Goal: Task Accomplishment & Management: Manage account settings

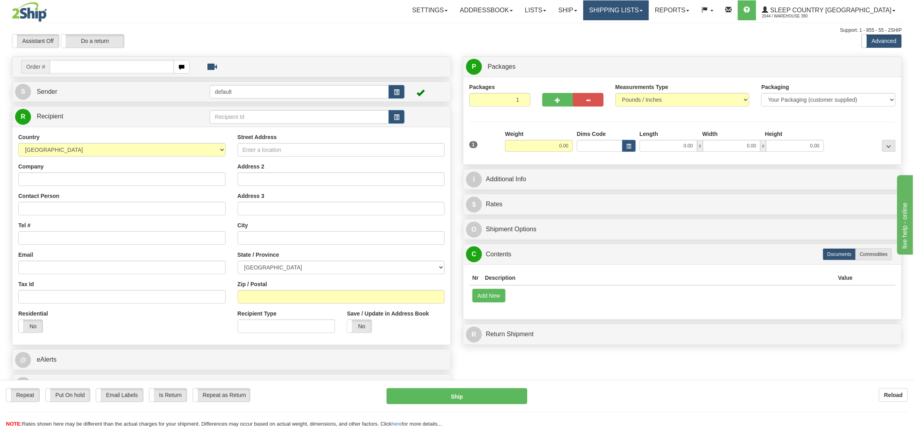
click at [649, 9] on link "Shipping lists" at bounding box center [616, 10] width 66 height 20
click at [625, 27] on span "Current Shipments" at bounding box center [602, 28] width 46 height 6
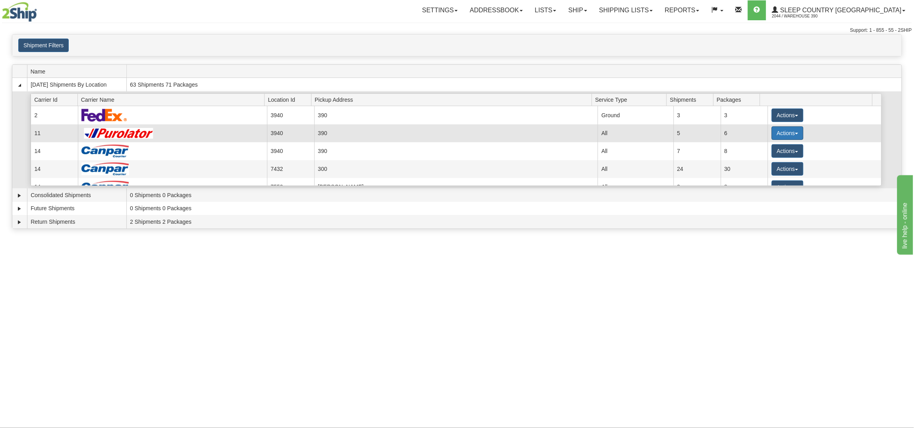
click at [787, 130] on button "Actions" at bounding box center [788, 133] width 32 height 14
click at [763, 168] on span "Pickup" at bounding box center [757, 169] width 21 height 6
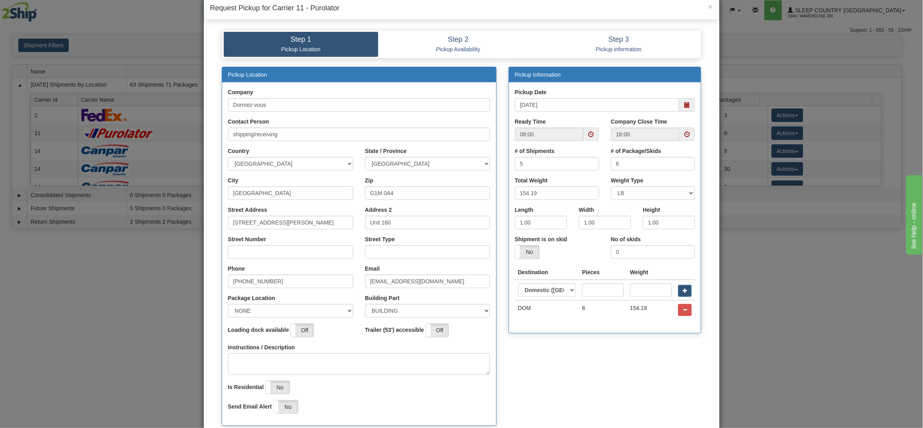
scroll to position [40, 0]
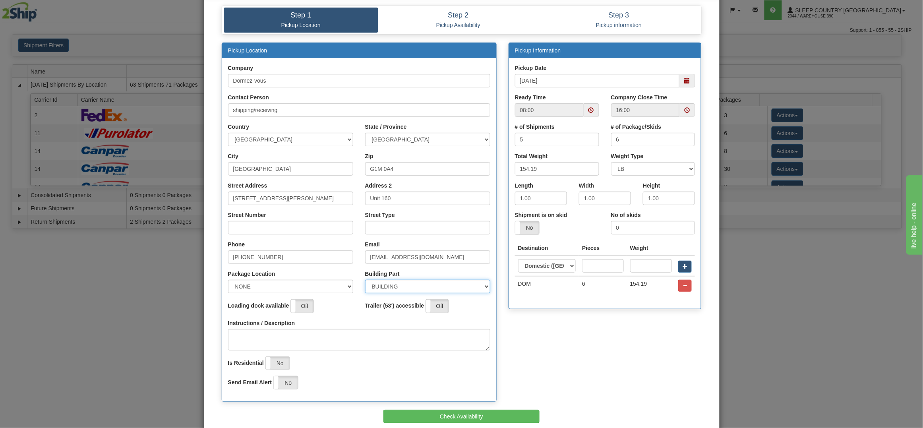
click at [482, 287] on select "BUILDING APARTMENT DEPARTMENT FLOOR ROOM SUITE" at bounding box center [427, 287] width 125 height 14
click at [480, 286] on select "BUILDING APARTMENT DEPARTMENT FLOOR ROOM SUITE" at bounding box center [427, 287] width 125 height 14
click at [337, 285] on select "NONE FRONT REAR SIDE" at bounding box center [290, 287] width 125 height 14
select select "2"
click at [228, 280] on select "NONE FRONT REAR SIDE" at bounding box center [290, 287] width 125 height 14
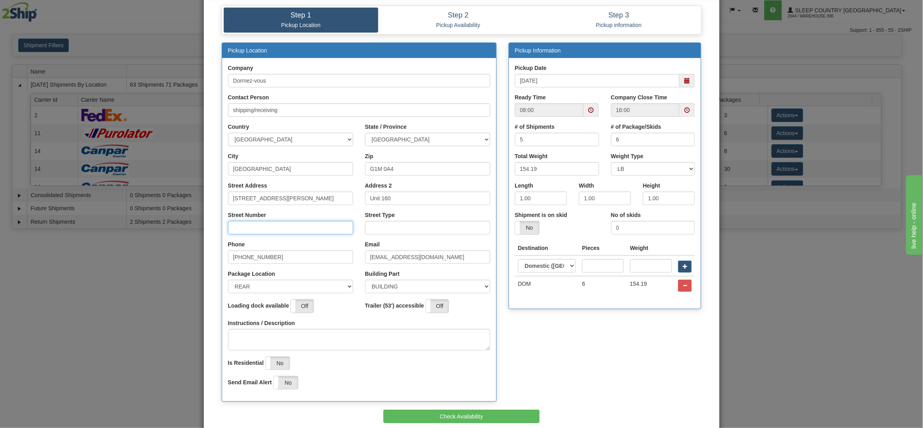
click at [276, 226] on input "Street Number" at bounding box center [290, 228] width 125 height 14
type input "210"
click at [372, 232] on input "Street Type" at bounding box center [427, 228] width 125 height 14
type input "STREET"
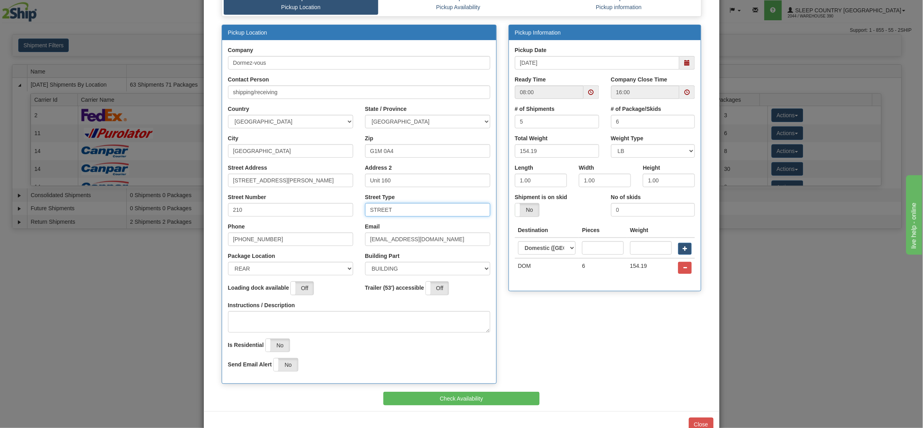
scroll to position [80, 0]
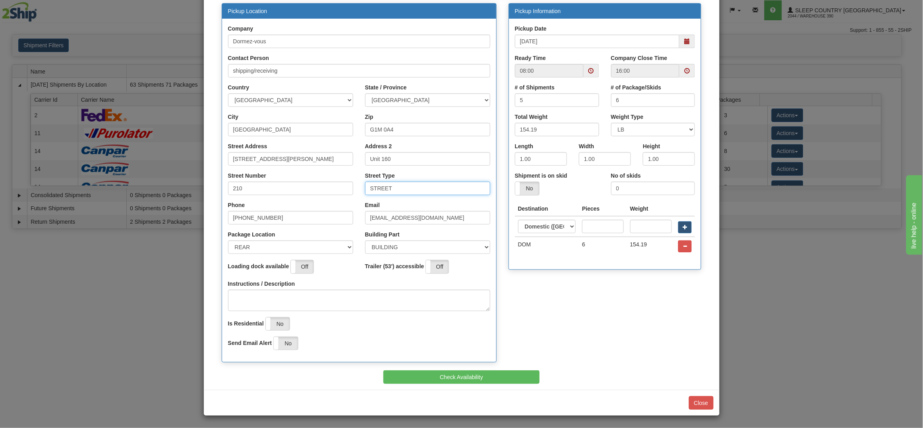
click at [684, 70] on span at bounding box center [687, 71] width 6 height 6
click at [630, 147] on span at bounding box center [629, 144] width 21 height 21
click at [622, 84] on span at bounding box center [629, 94] width 21 height 21
click at [622, 85] on span at bounding box center [629, 94] width 21 height 21
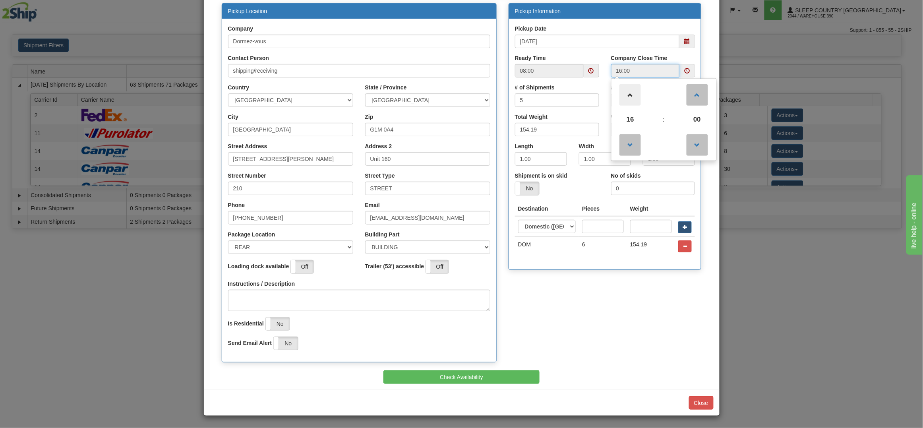
click at [622, 85] on span at bounding box center [629, 94] width 21 height 21
click at [623, 85] on span at bounding box center [629, 94] width 21 height 21
type input "18:00"
click at [484, 373] on button "Check Availability" at bounding box center [461, 377] width 156 height 14
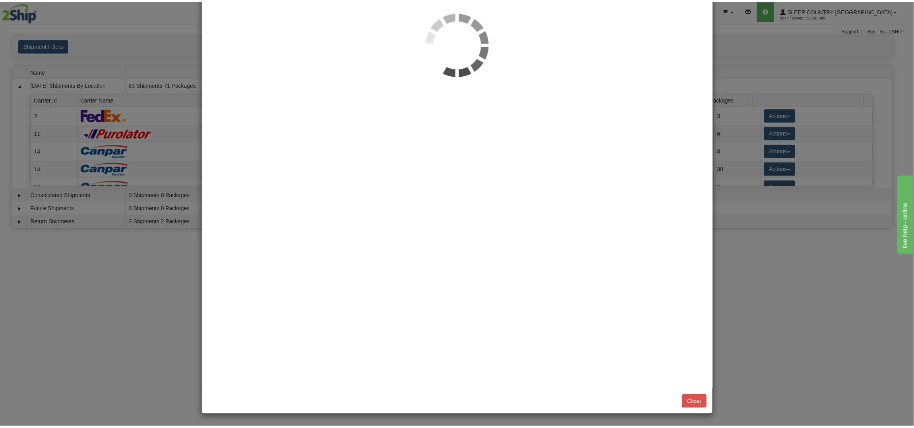
scroll to position [0, 0]
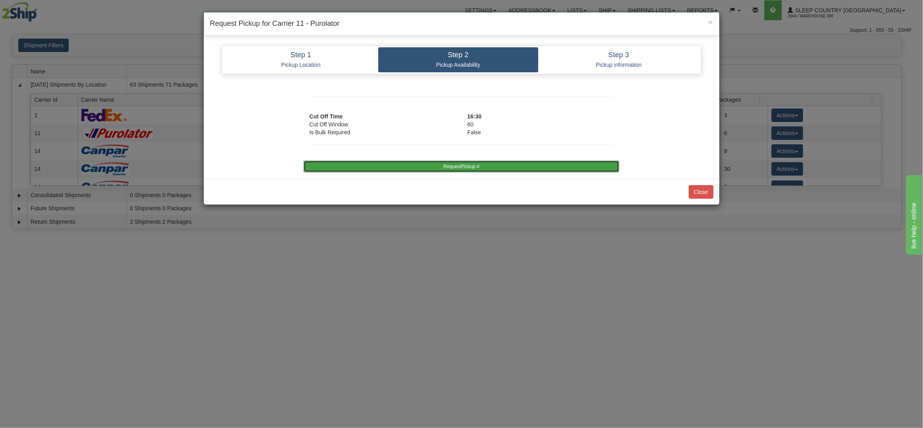
click at [510, 166] on button "RequestPickup #" at bounding box center [462, 167] width 316 height 12
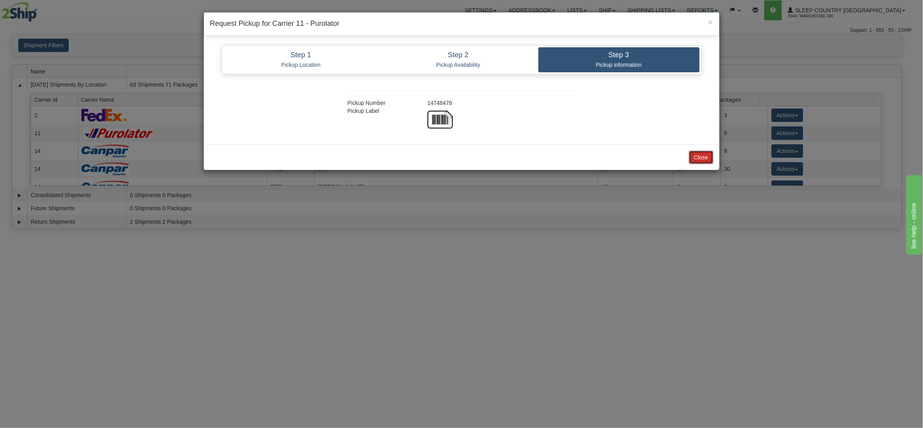
click at [698, 154] on button "Close" at bounding box center [701, 158] width 25 height 14
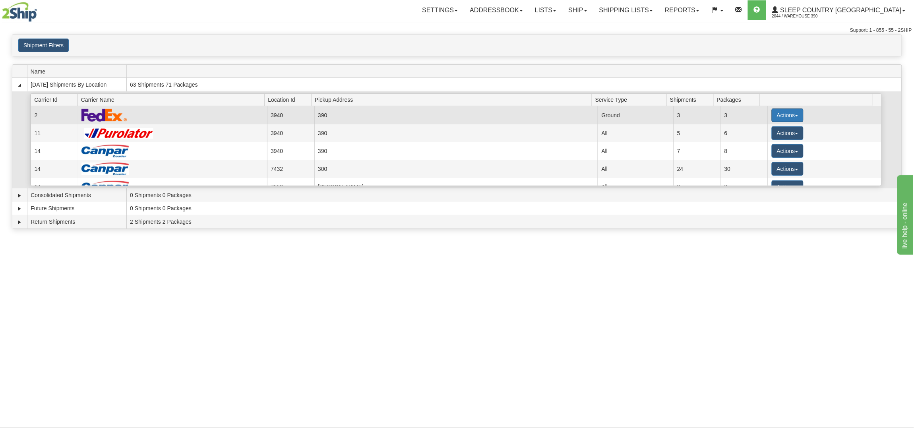
click at [784, 115] on button "Actions" at bounding box center [788, 115] width 32 height 14
click at [763, 130] on span "Details" at bounding box center [757, 130] width 21 height 6
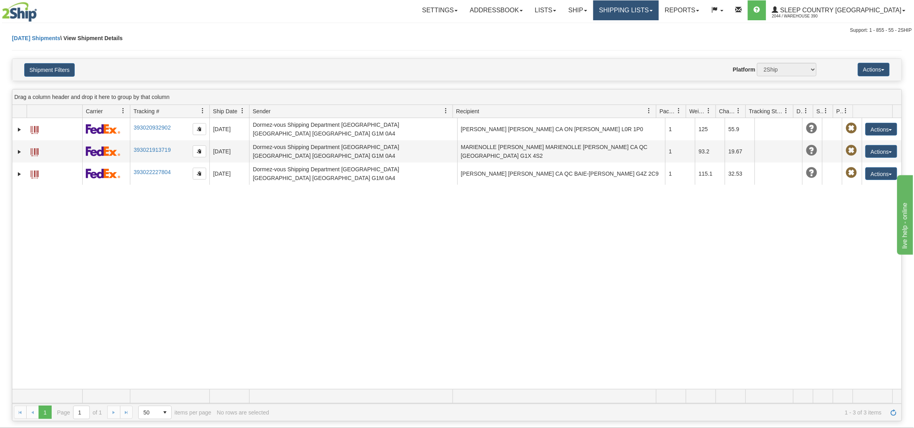
click at [659, 15] on link "Shipping lists" at bounding box center [626, 10] width 66 height 20
click at [635, 27] on span "Current Shipments" at bounding box center [612, 28] width 46 height 6
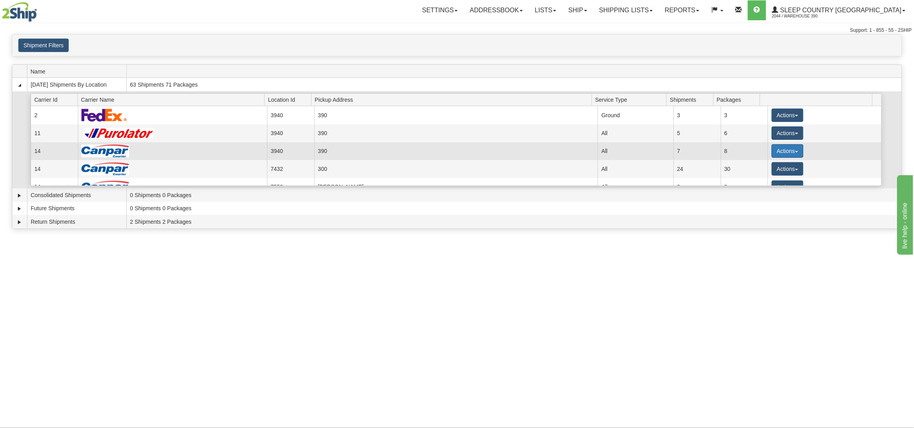
click at [786, 153] on button "Actions" at bounding box center [788, 151] width 32 height 14
click at [769, 166] on link "Details" at bounding box center [771, 166] width 64 height 10
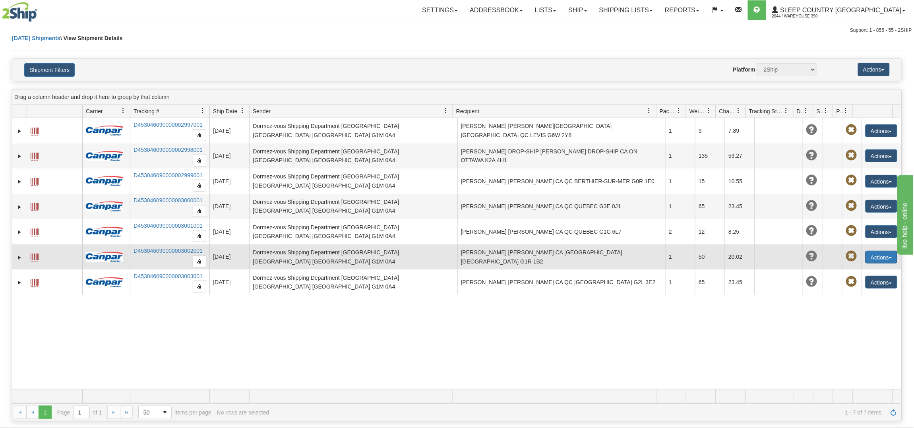
click at [879, 259] on button "Actions" at bounding box center [881, 257] width 32 height 13
click at [861, 271] on link "Edit" at bounding box center [865, 272] width 64 height 10
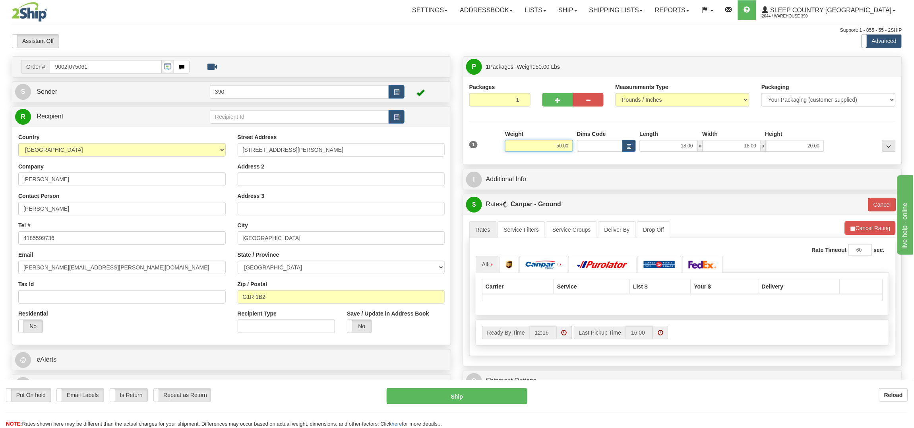
drag, startPoint x: 543, startPoint y: 145, endPoint x: 585, endPoint y: 143, distance: 42.2
click at [584, 143] on div "1 Weight 50.00 Dims Code x x" at bounding box center [682, 144] width 430 height 28
type input "25.00"
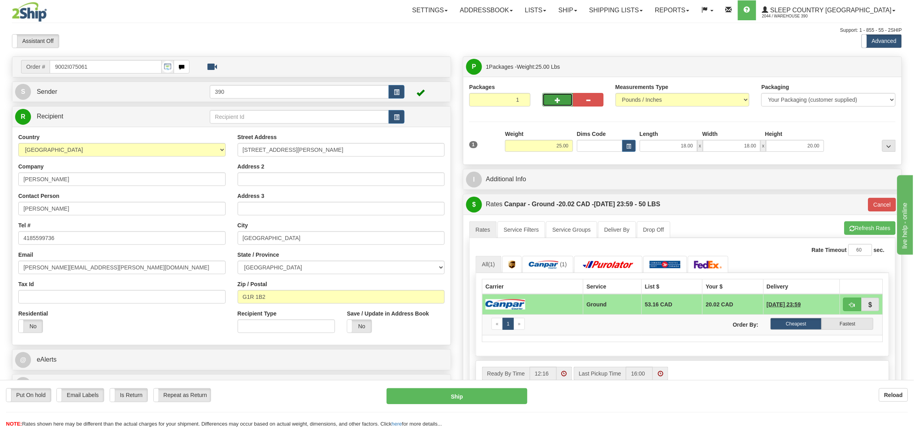
click at [560, 100] on span "button" at bounding box center [558, 100] width 6 height 5
radio input "true"
type input "2"
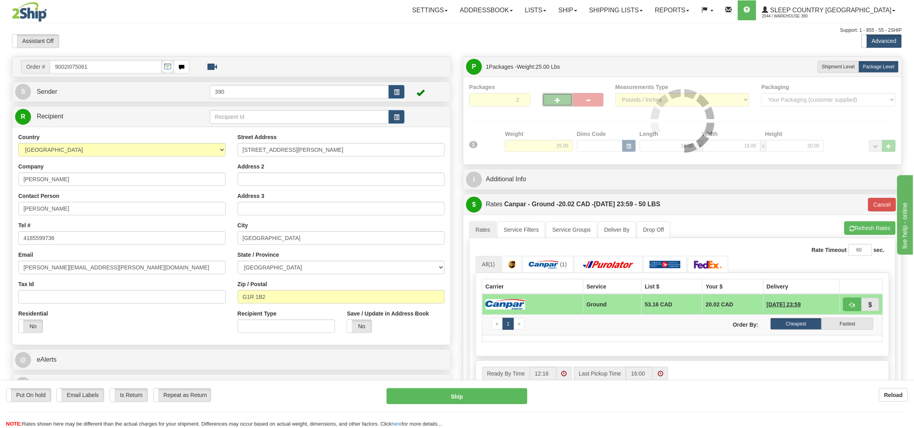
type input "1"
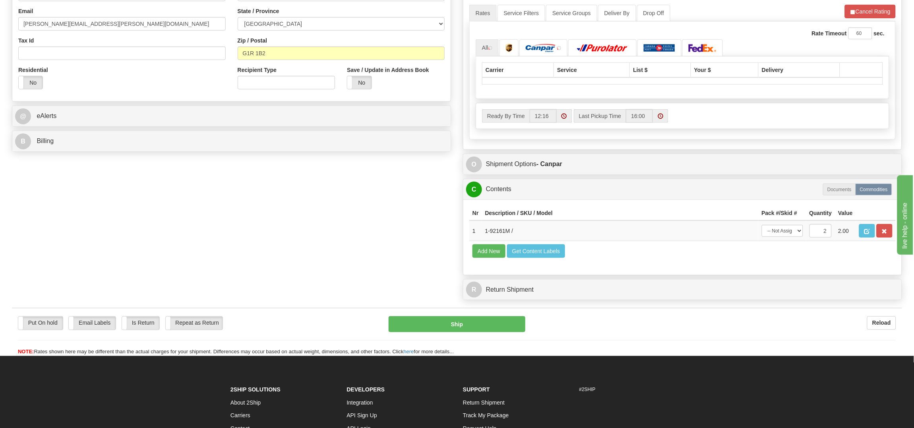
scroll to position [352, 0]
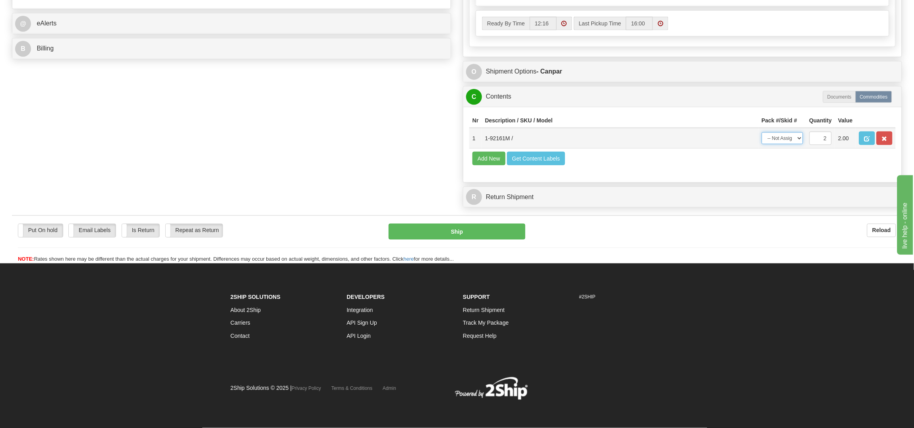
click at [797, 132] on select "-- Not Assigned -- Package 1 Package 2 Split" at bounding box center [782, 138] width 41 height 12
select select "SPLIT"
click at [762, 132] on select "-- Not Assigned -- Package 1 Package 2 Split" at bounding box center [782, 138] width 41 height 12
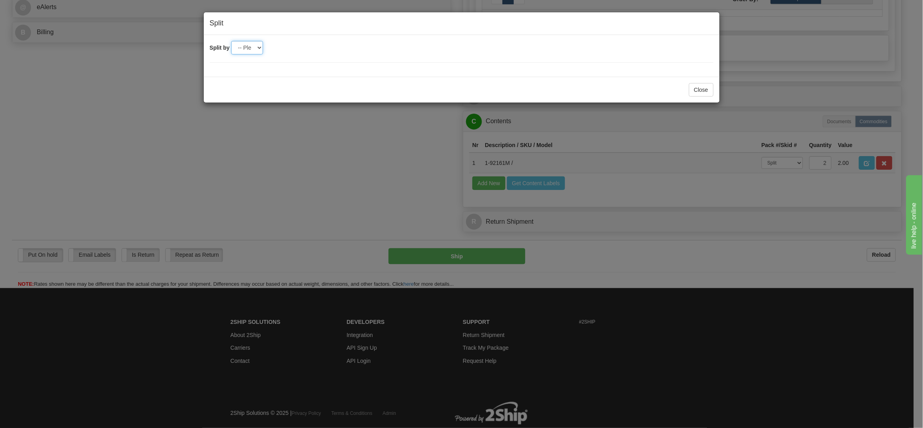
click at [253, 46] on select "-- Please select -- 2" at bounding box center [247, 48] width 32 height 14
select select "2"
click at [231, 41] on select "-- Please select -- 2" at bounding box center [247, 48] width 32 height 14
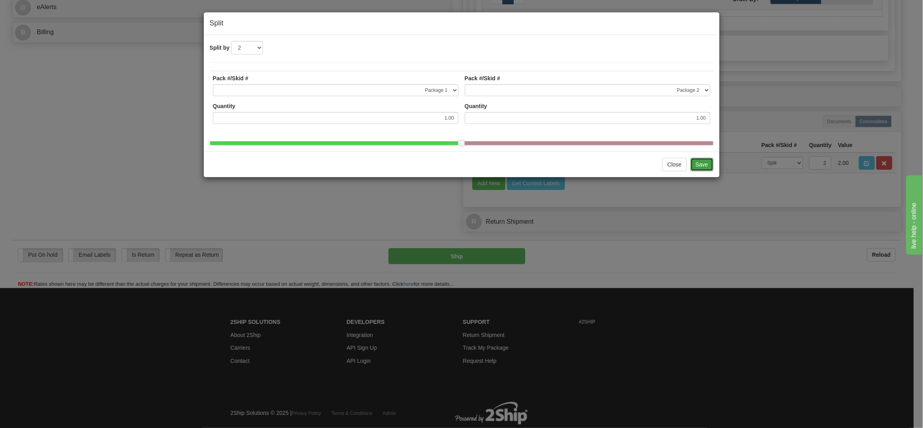
click at [703, 171] on button "Save" at bounding box center [702, 165] width 23 height 14
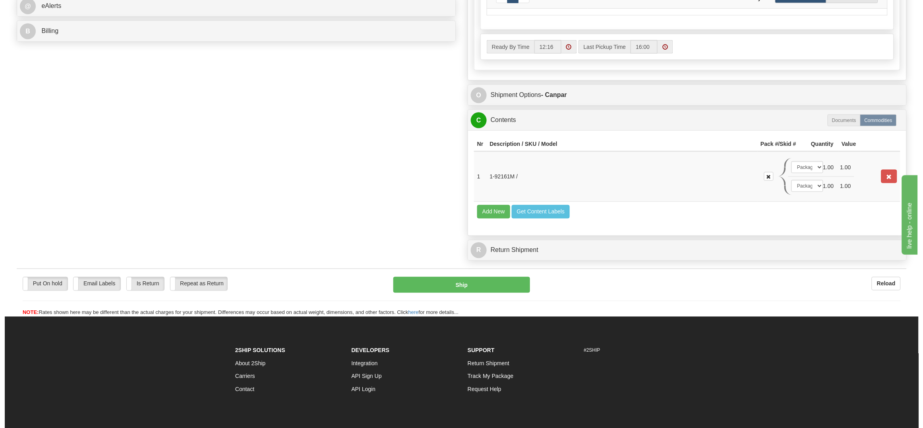
scroll to position [357, 0]
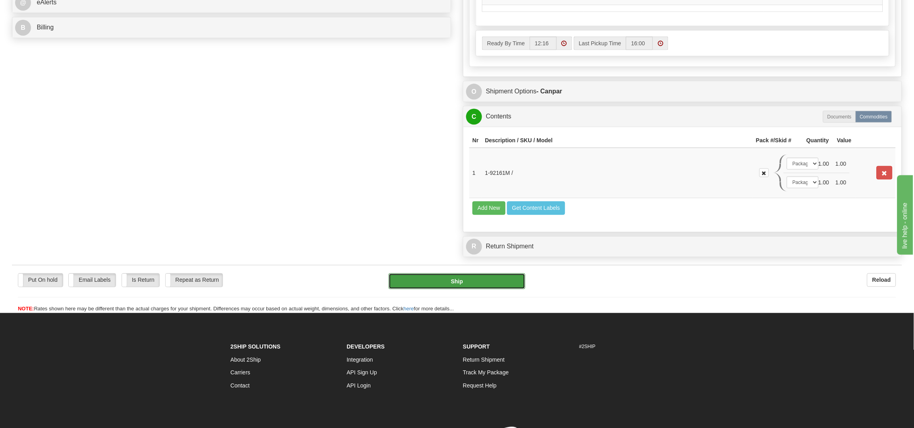
click at [459, 285] on button "Ship" at bounding box center [457, 281] width 136 height 16
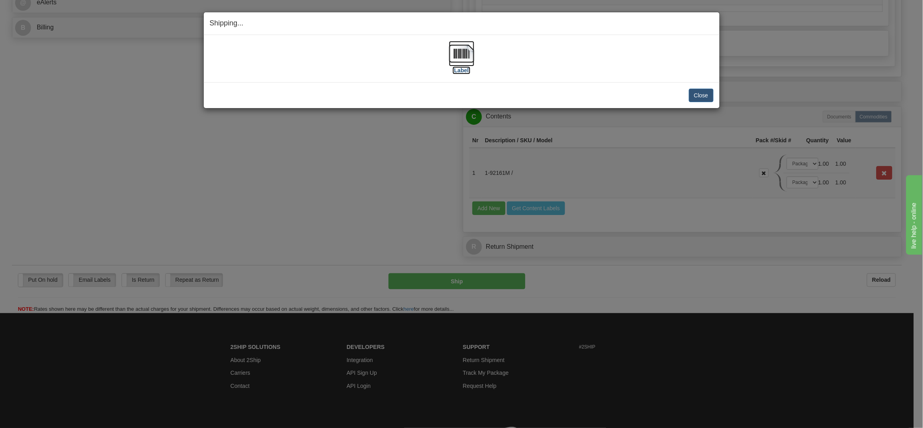
click at [461, 52] on img at bounding box center [461, 53] width 25 height 25
click at [705, 95] on button "Close" at bounding box center [701, 96] width 25 height 14
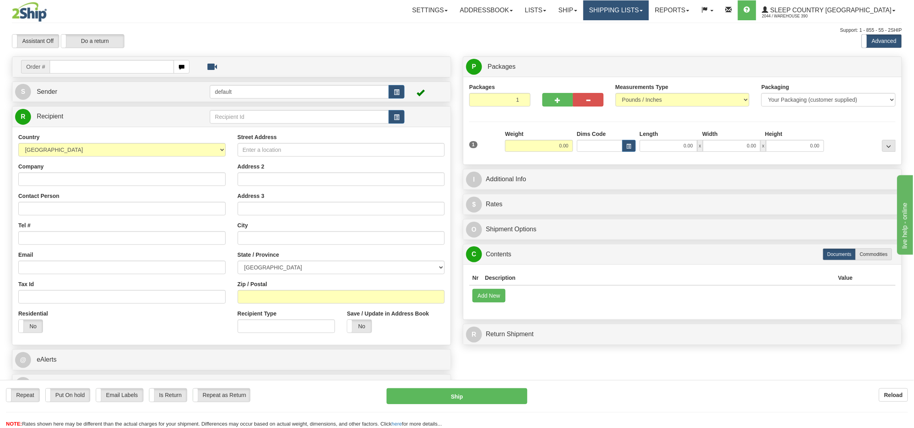
click at [649, 3] on link "Shipping lists" at bounding box center [616, 10] width 66 height 20
click at [625, 27] on span "Current Shipments" at bounding box center [602, 28] width 46 height 6
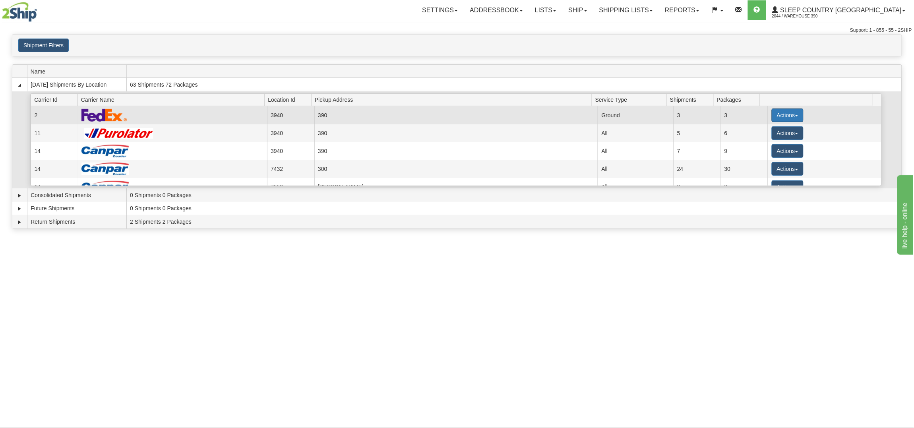
click at [776, 109] on button "Actions" at bounding box center [788, 115] width 32 height 14
click at [764, 139] on span "Close" at bounding box center [756, 140] width 18 height 6
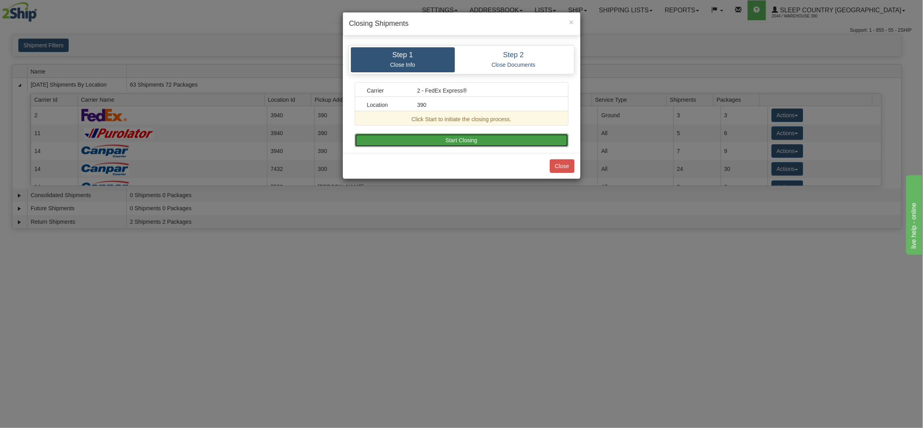
click at [480, 139] on button "Start Closing" at bounding box center [462, 141] width 214 height 14
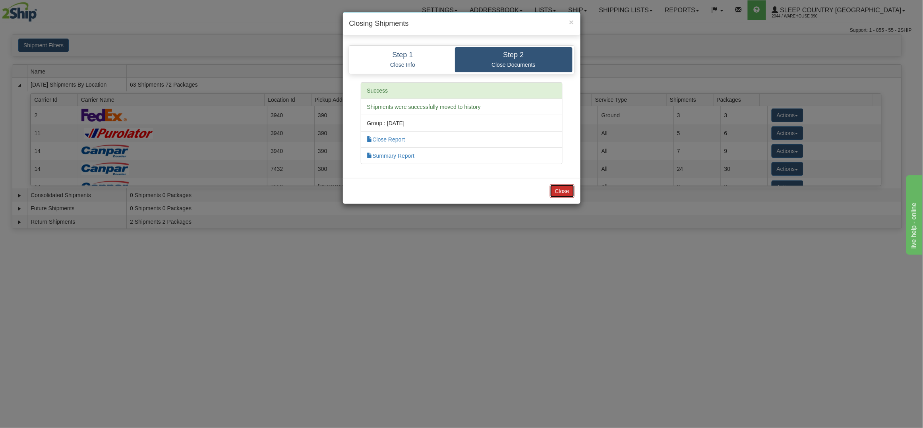
click at [569, 193] on button "Close" at bounding box center [562, 191] width 25 height 14
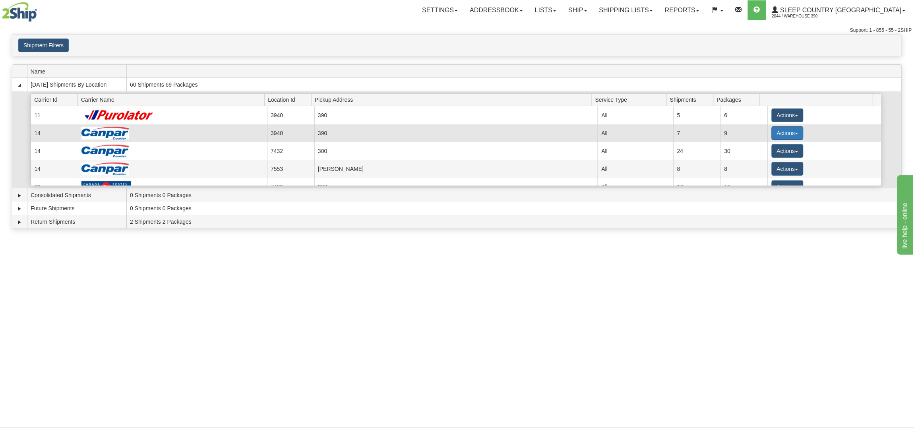
click at [774, 132] on button "Actions" at bounding box center [788, 133] width 32 height 14
click at [765, 146] on span "Details" at bounding box center [757, 148] width 21 height 6
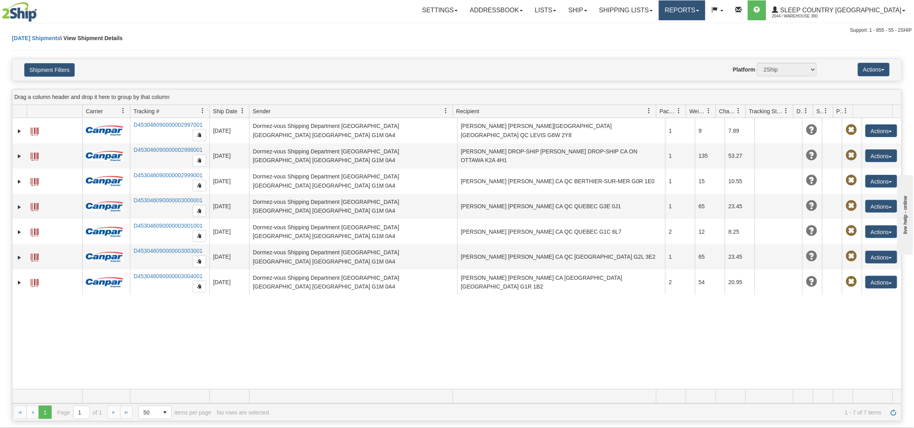
drag, startPoint x: 714, startPoint y: 10, endPoint x: 708, endPoint y: 11, distance: 5.7
click at [705, 10] on link "Reports" at bounding box center [682, 10] width 46 height 20
click at [654, 10] on link "Shipping lists" at bounding box center [626, 10] width 66 height 20
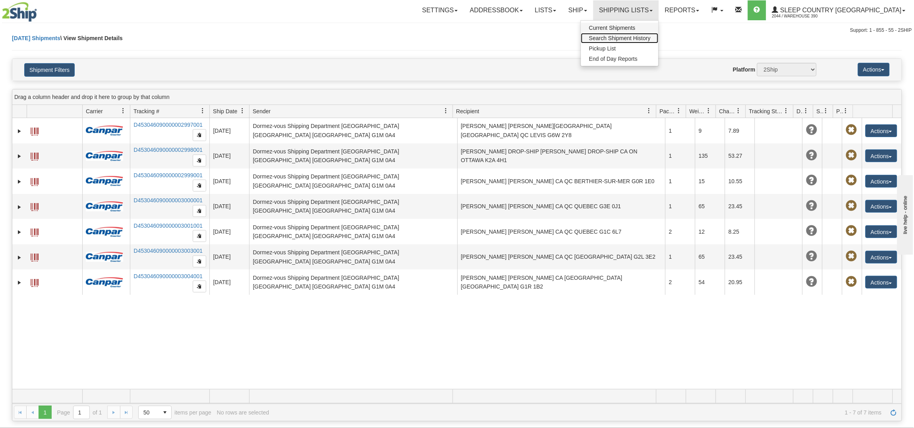
click at [655, 33] on link "Search Shipment History" at bounding box center [619, 38] width 77 height 10
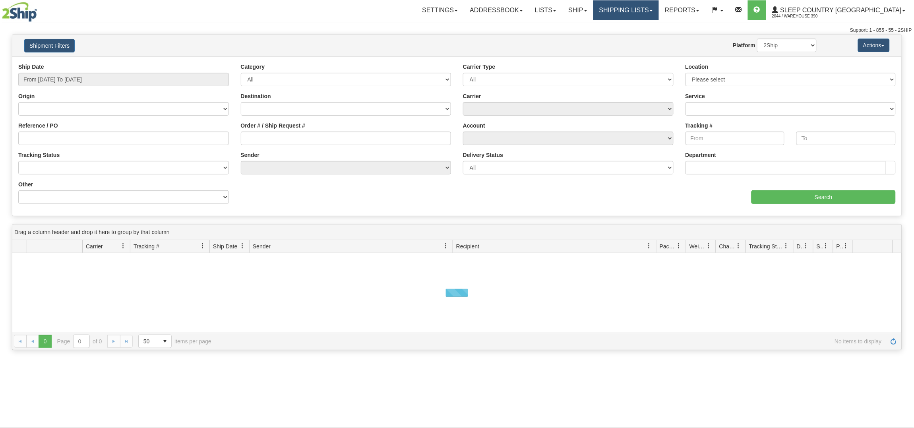
click at [659, 6] on link "Shipping lists" at bounding box center [626, 10] width 66 height 20
click at [635, 26] on span "Current Shipments" at bounding box center [612, 28] width 46 height 6
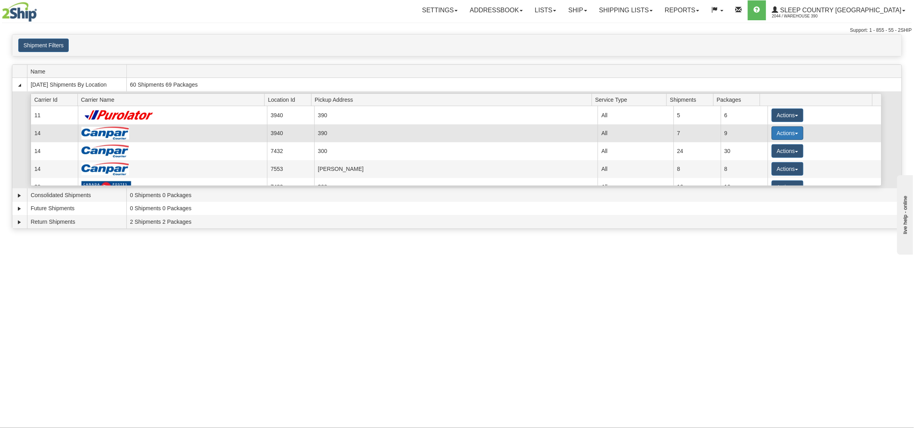
click at [780, 129] on button "Actions" at bounding box center [788, 133] width 32 height 14
click at [766, 158] on link "Close" at bounding box center [771, 158] width 64 height 10
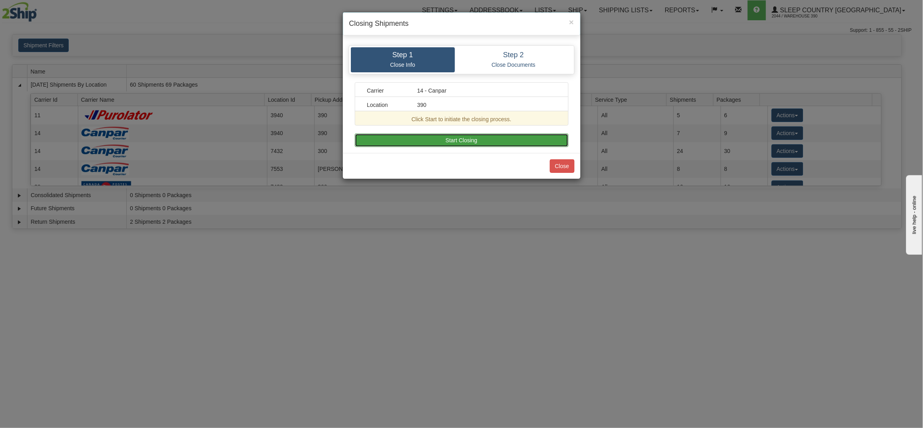
click at [472, 137] on button "Start Closing" at bounding box center [462, 141] width 214 height 14
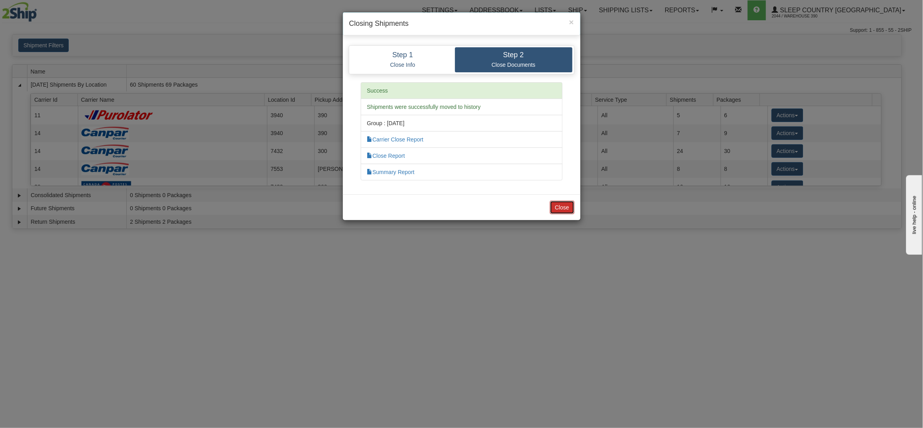
click at [554, 204] on button "Close" at bounding box center [562, 208] width 25 height 14
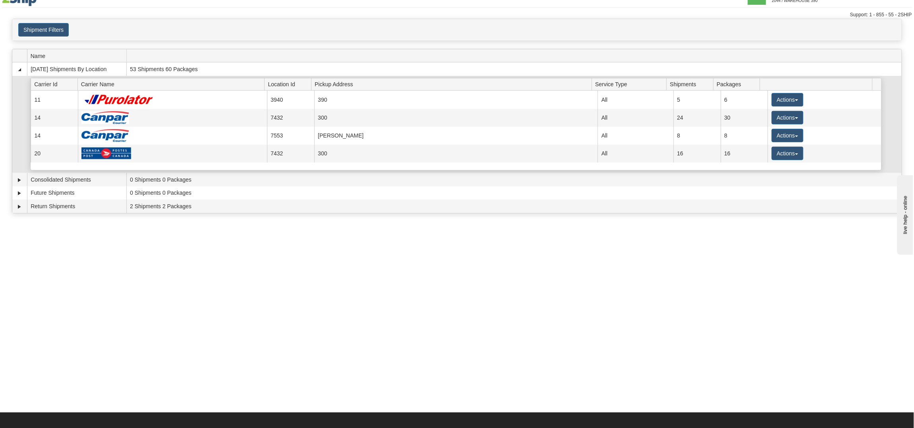
scroll to position [19, 0]
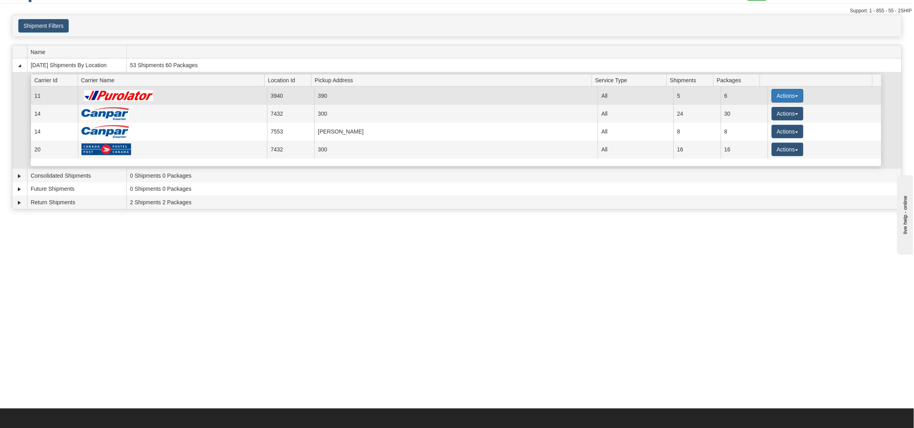
click at [781, 95] on button "Actions" at bounding box center [788, 96] width 32 height 14
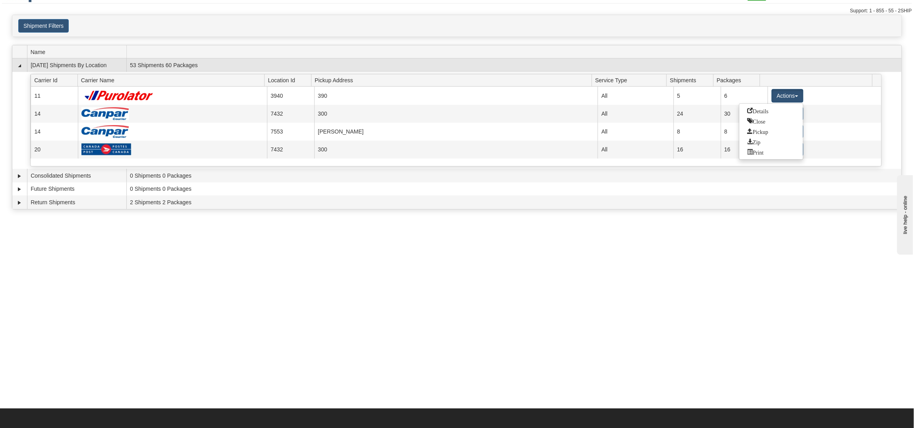
click at [748, 61] on td "53 Shipments 60 Packages" at bounding box center [513, 65] width 775 height 14
